Goal: Task Accomplishment & Management: Manage account settings

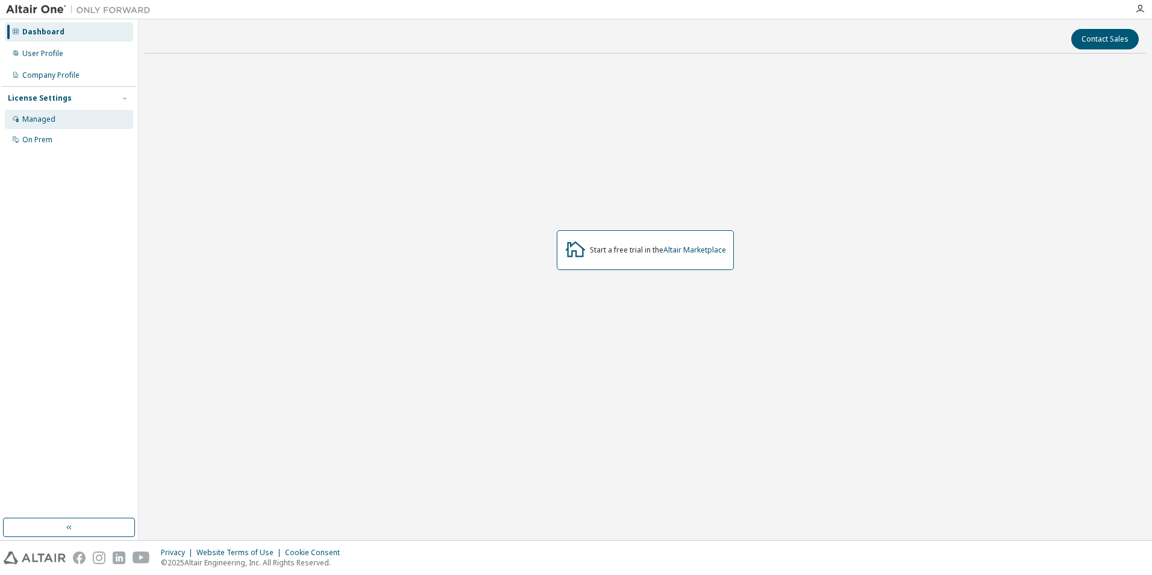
click at [36, 117] on div "Managed" at bounding box center [38, 119] width 33 height 10
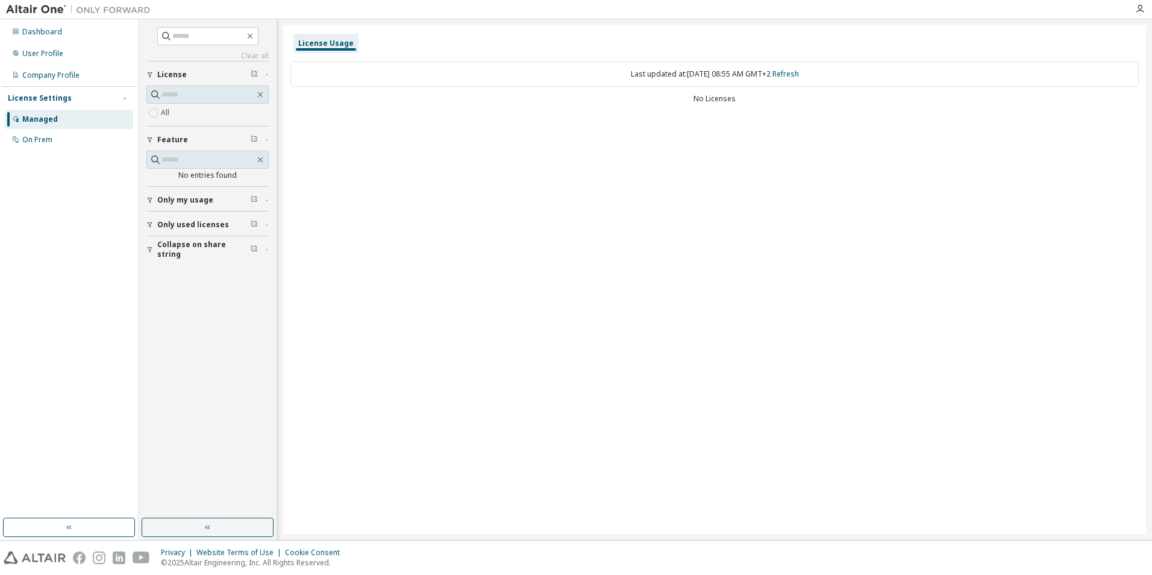
click at [412, 181] on div "License Usage Last updated at: Wed 2025-10-01 08:55 AM GMT+2 Refresh No Licenses" at bounding box center [714, 279] width 863 height 509
